Goal: Understand process/instructions: Learn how to perform a task or action

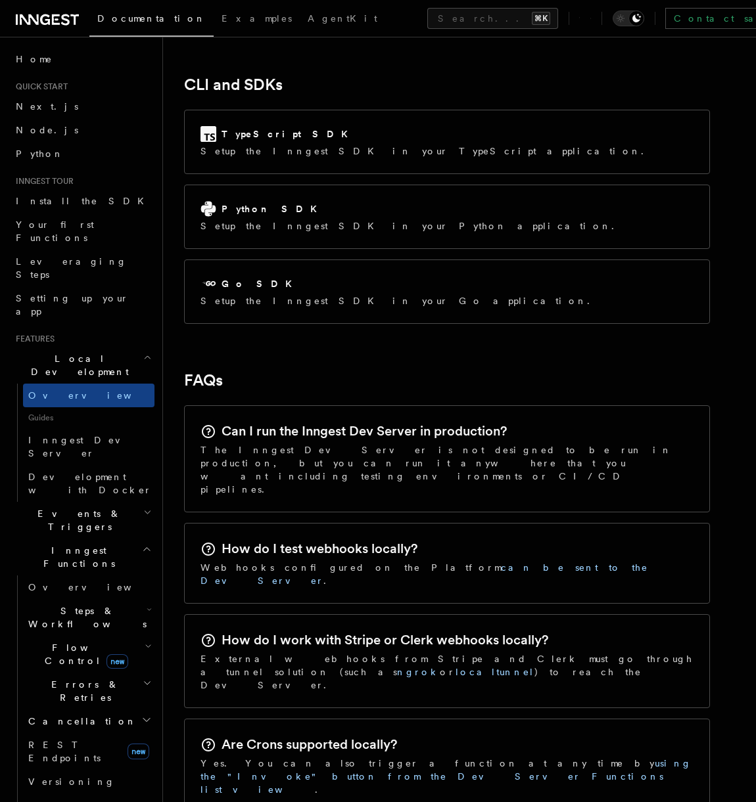
scroll to position [1626, 0]
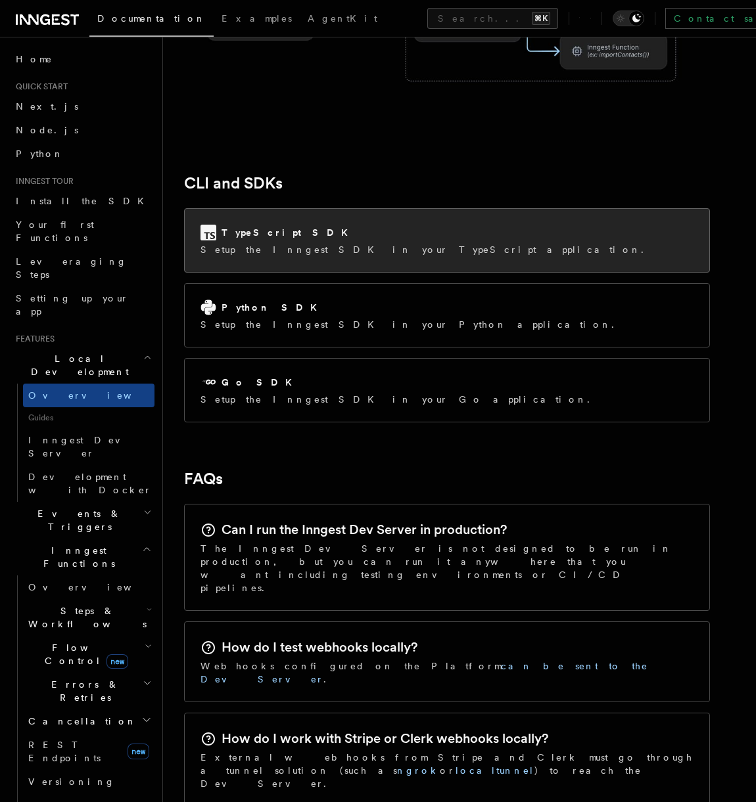
click at [344, 243] on p "Setup the Inngest SDK in your TypeScript application." at bounding box center [425, 249] width 451 height 13
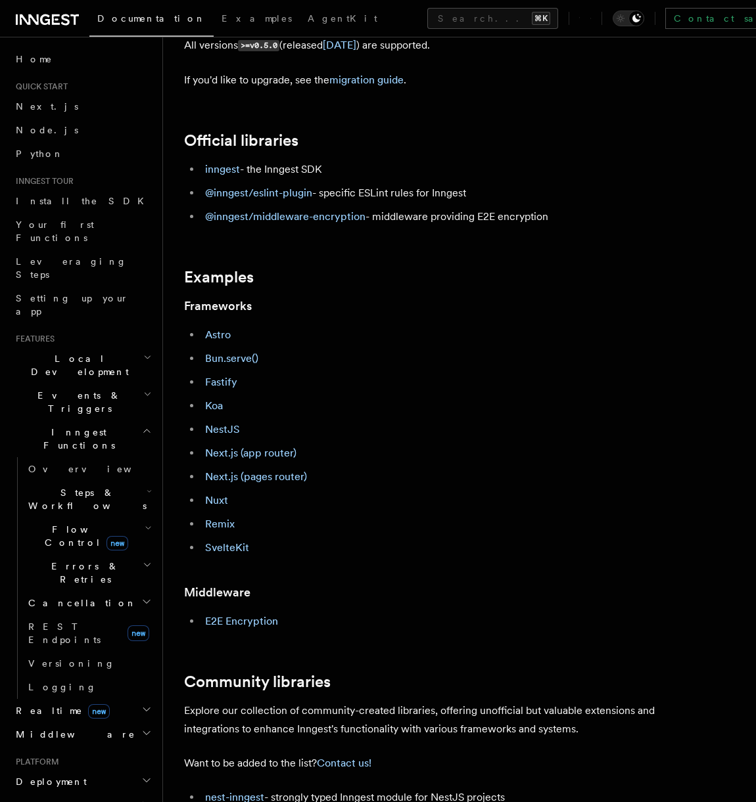
scroll to position [633, 0]
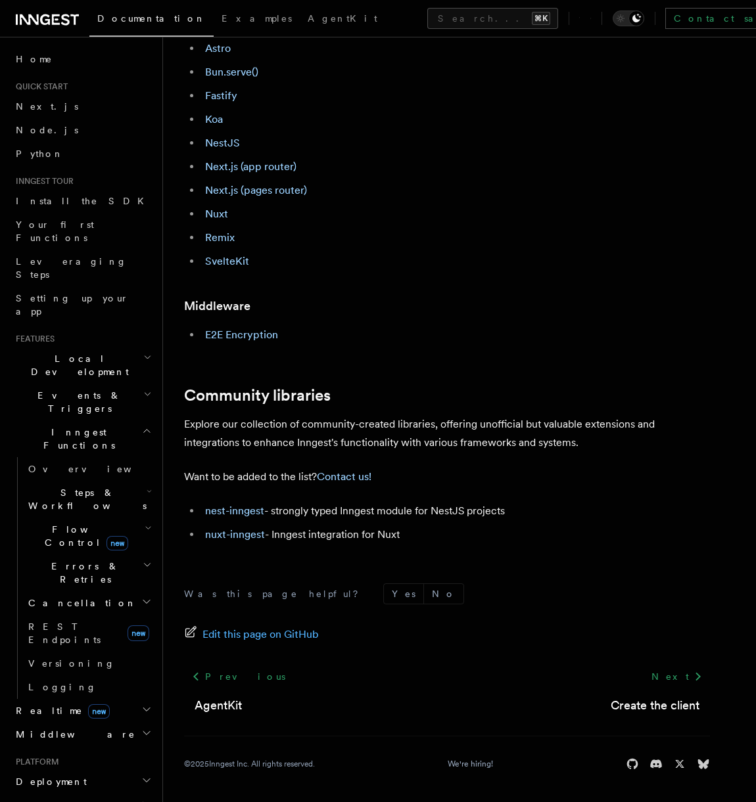
click at [223, 150] on li "NestJS" at bounding box center [455, 143] width 509 height 18
click at [241, 168] on link "Next.js (app router)" at bounding box center [250, 166] width 91 height 12
click at [125, 347] on h2 "Local Development" at bounding box center [83, 365] width 144 height 37
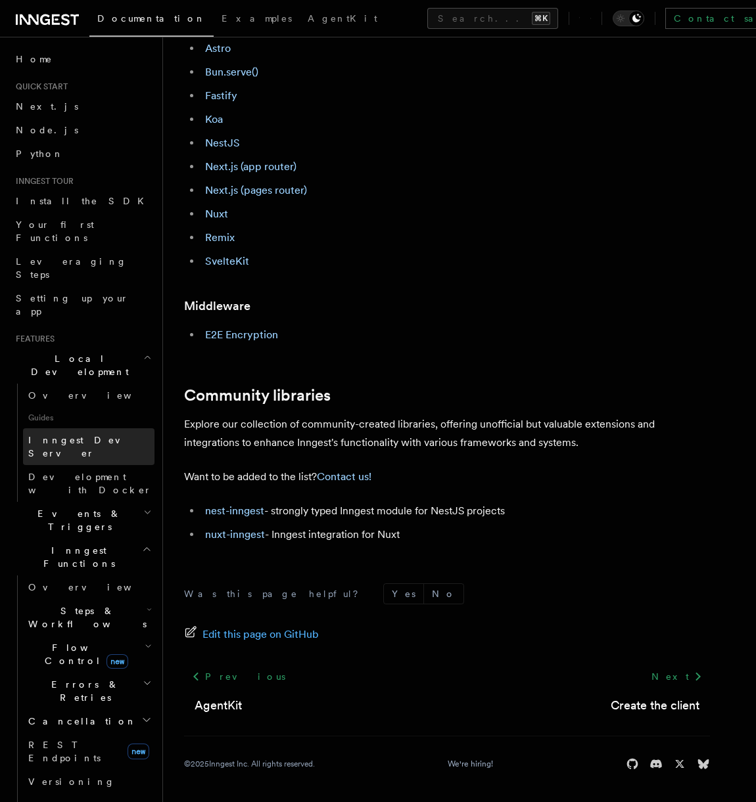
click at [102, 435] on span "Inngest Dev Server" at bounding box center [84, 447] width 112 height 24
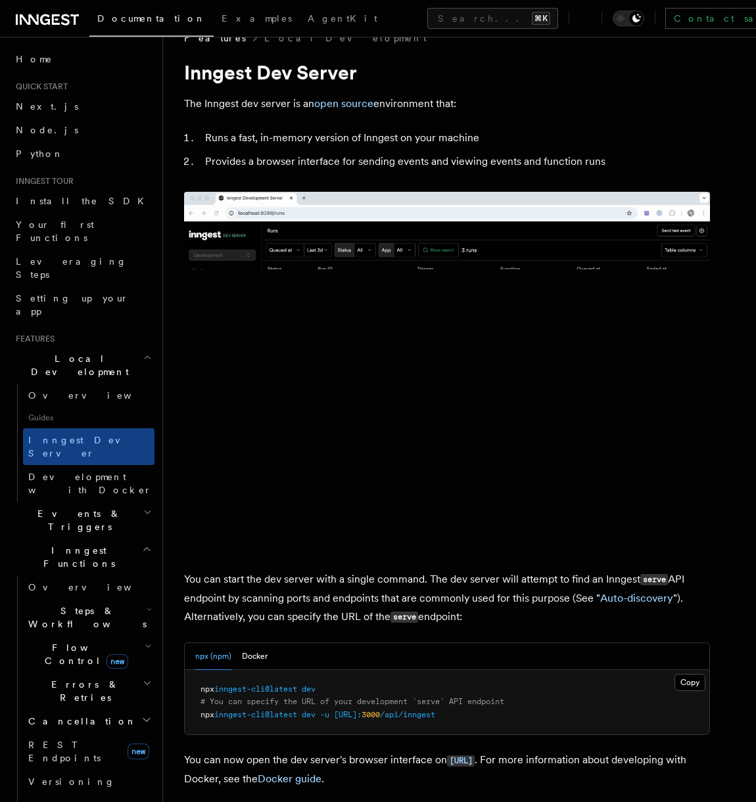
scroll to position [50, 0]
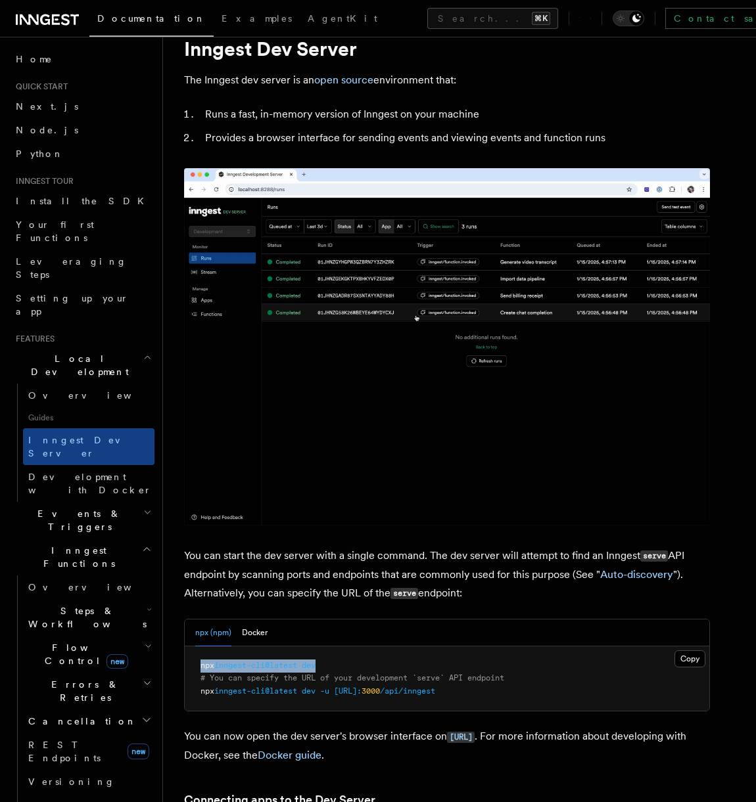
drag, startPoint x: 336, startPoint y: 670, endPoint x: 201, endPoint y: 668, distance: 135.4
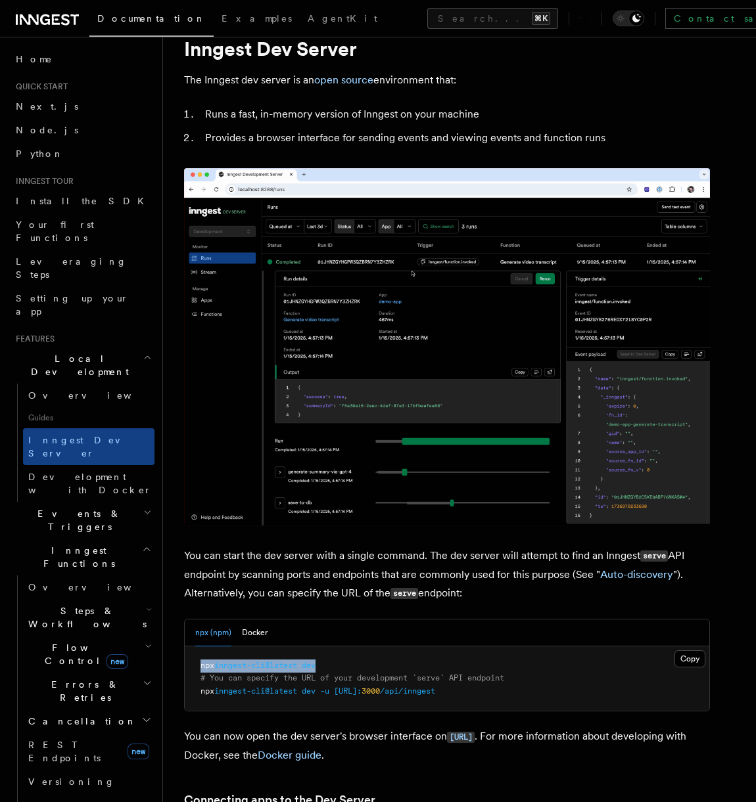
click at [201, 668] on pre "npx inngest-cli@latest dev # You can specify the URL of your development `serve…" at bounding box center [447, 679] width 524 height 65
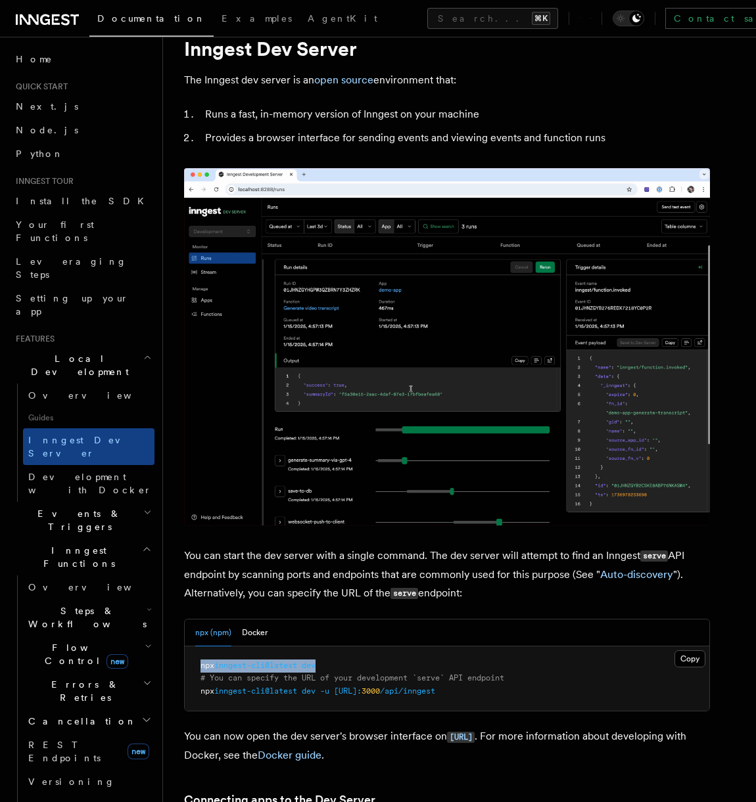
copy span "npx inngest-cli@latest dev"
